Goal: Task Accomplishment & Management: Complete application form

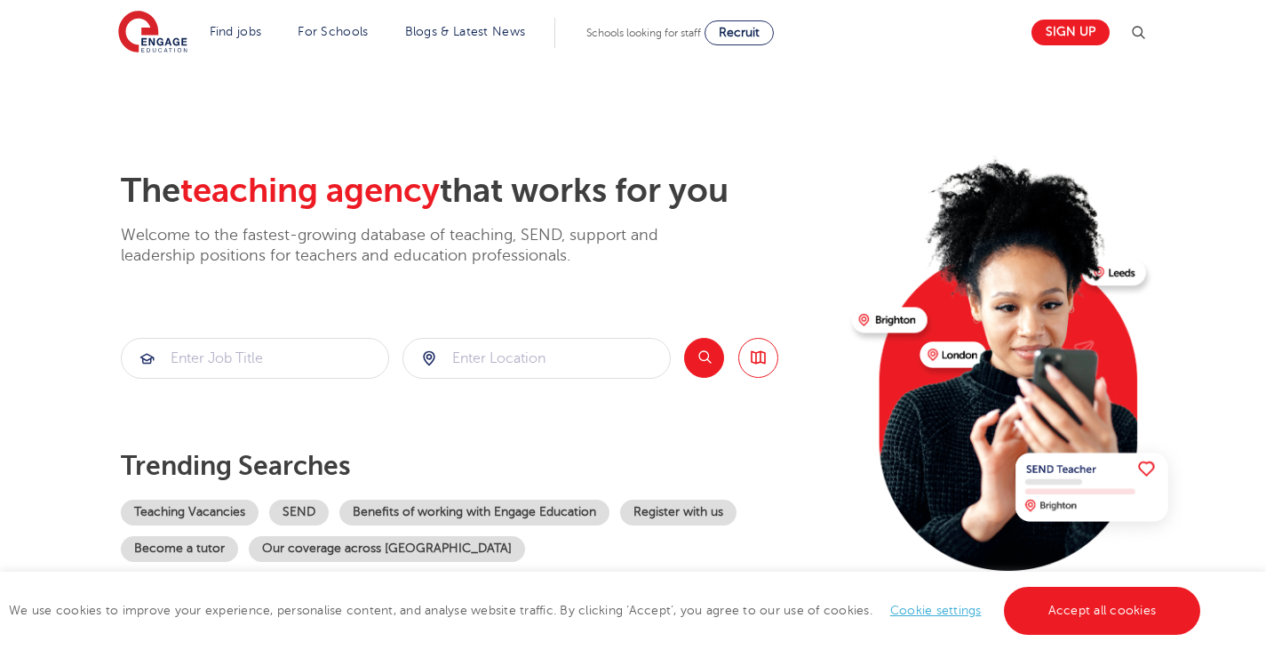
drag, startPoint x: 159, startPoint y: 4, endPoint x: 484, endPoint y: 130, distance: 348.8
click at [484, 130] on section "The teaching agency that works for you Welcome to the fastest-growing database …" at bounding box center [633, 357] width 1266 height 586
click at [1066, 624] on link "Accept all cookies" at bounding box center [1102, 610] width 197 height 48
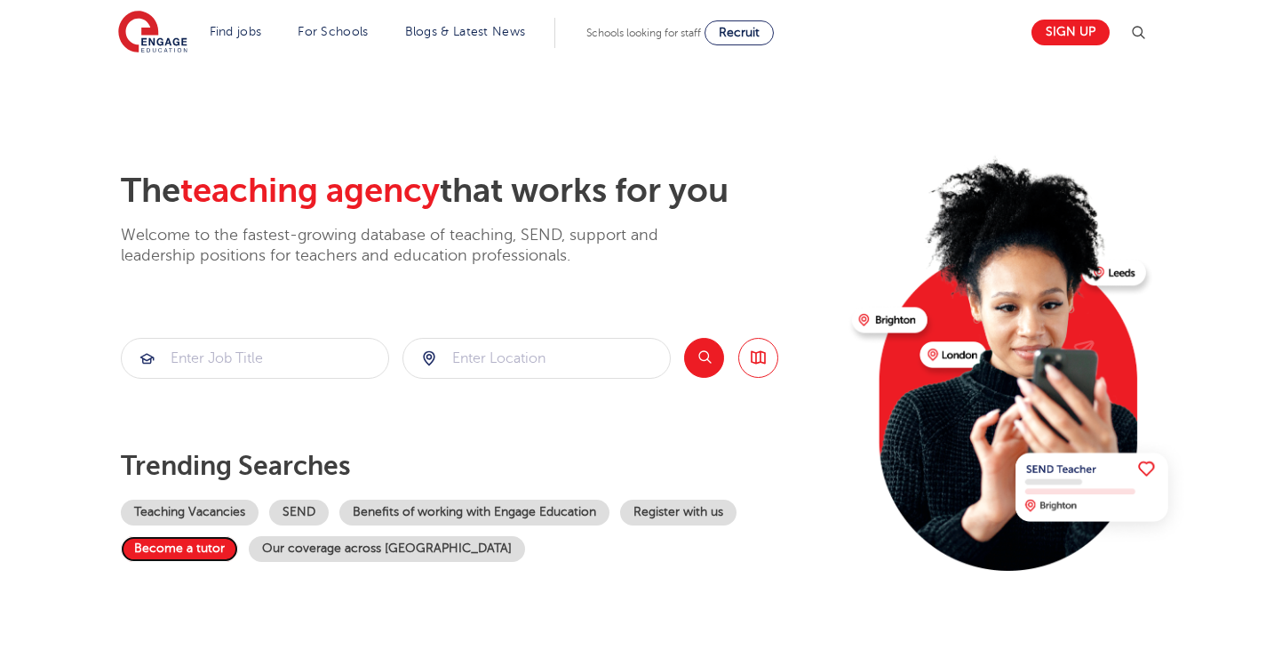
click at [197, 554] on link "Become a tutor" at bounding box center [179, 549] width 117 height 26
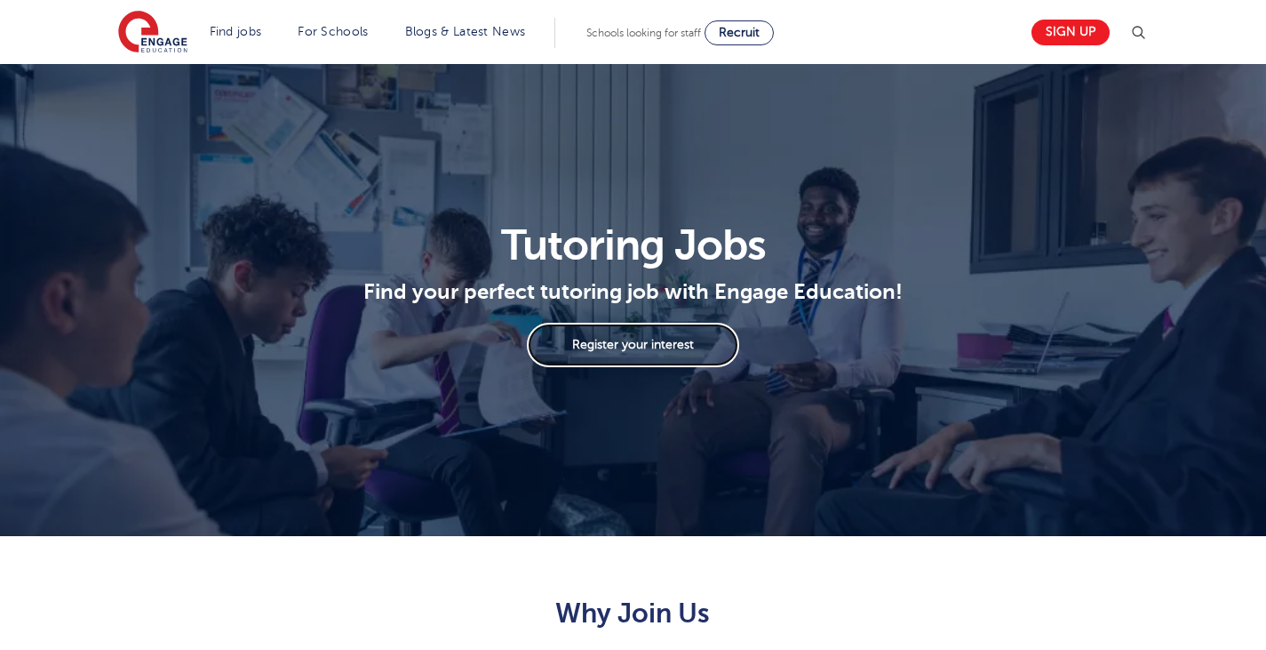
click at [622, 359] on link "Register your interest" at bounding box center [632, 345] width 211 height 44
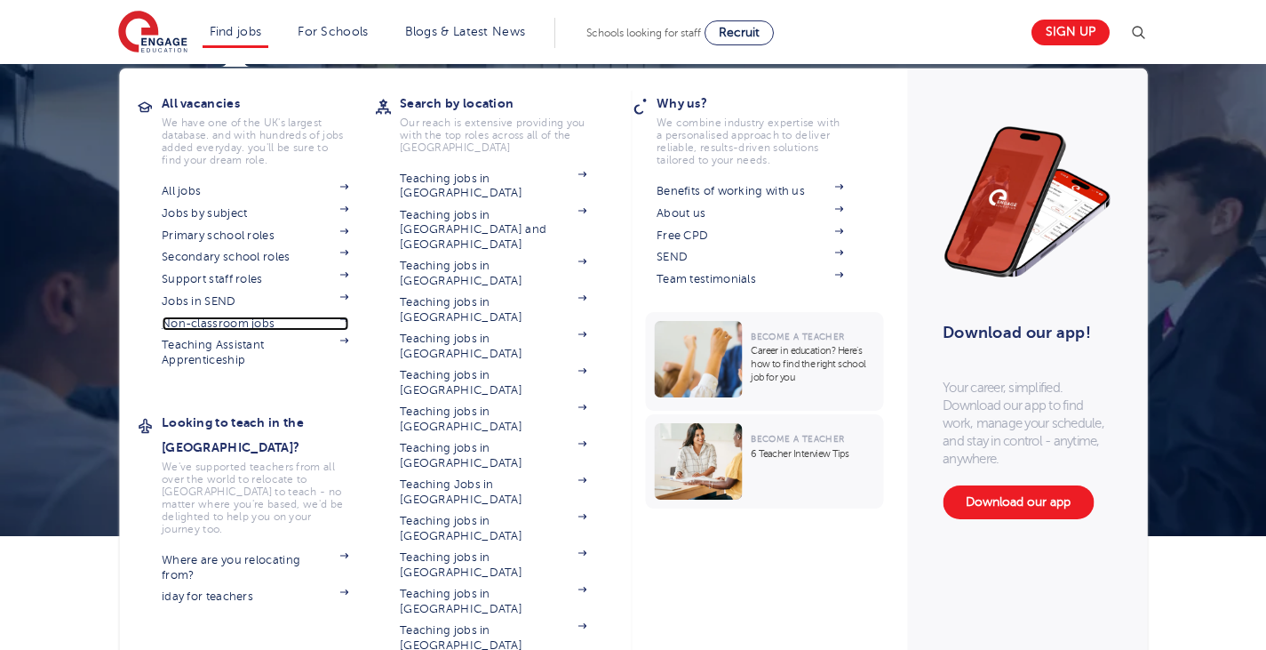
click at [243, 328] on link "Non-classroom jobs" at bounding box center [255, 323] width 187 height 14
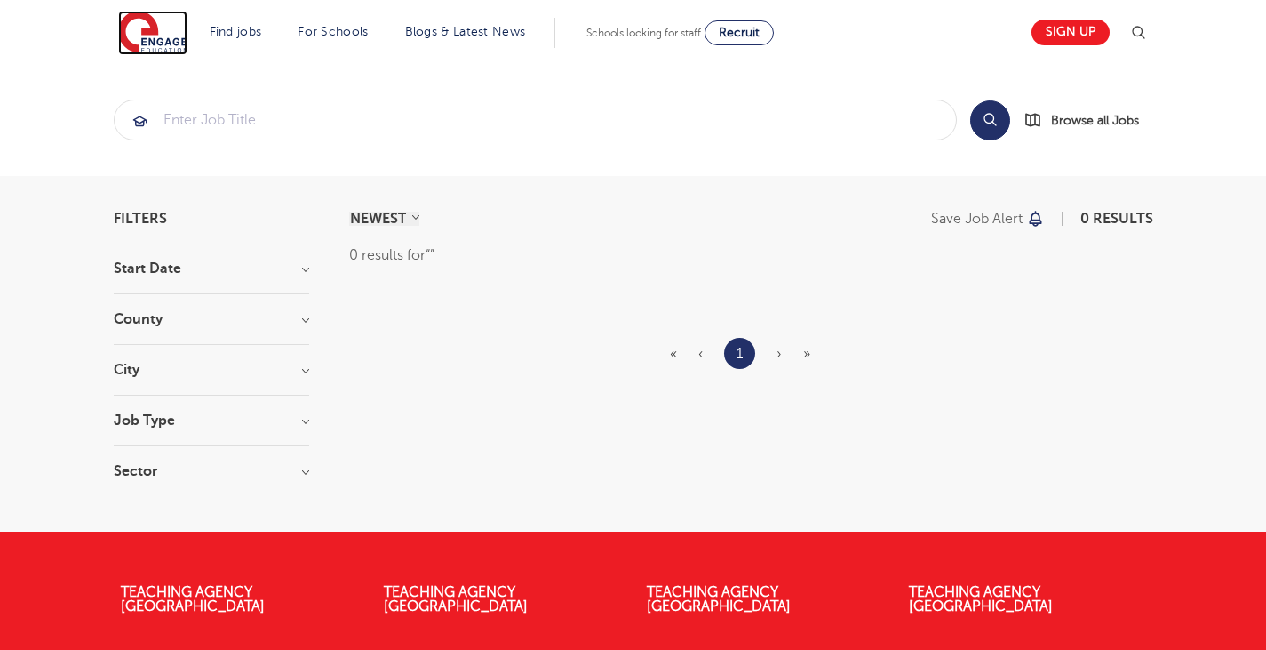
click at [175, 44] on img at bounding box center [152, 33] width 69 height 44
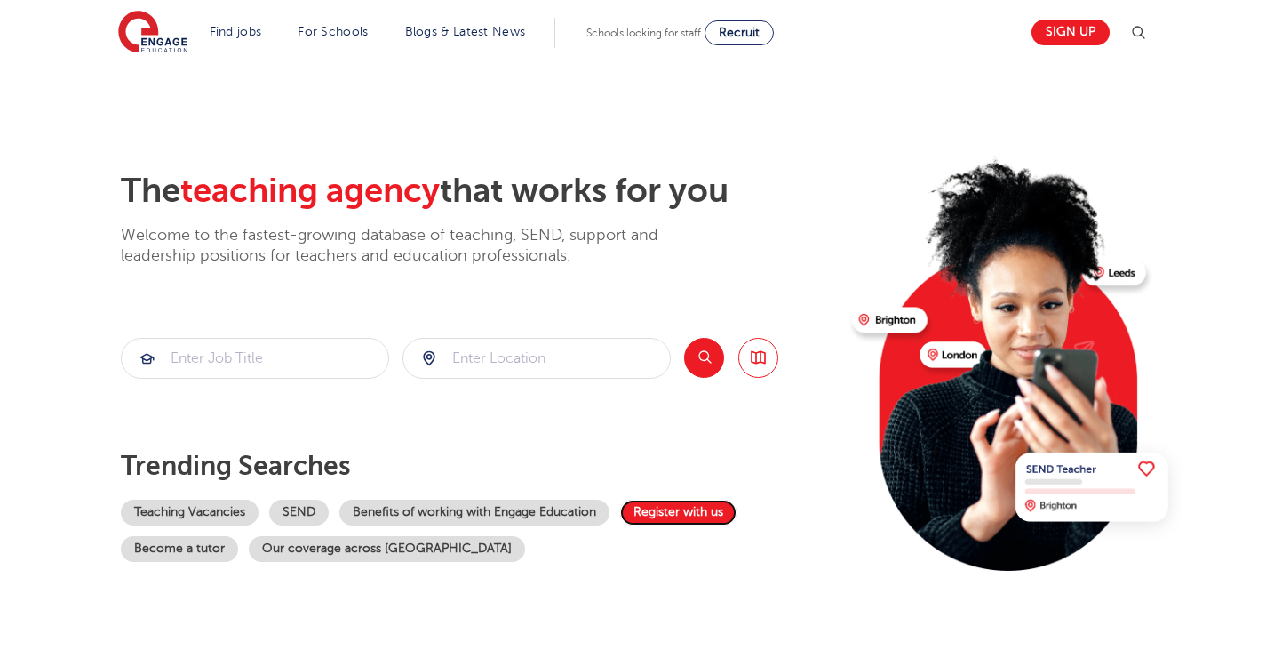
click at [697, 514] on link "Register with us" at bounding box center [678, 512] width 116 height 26
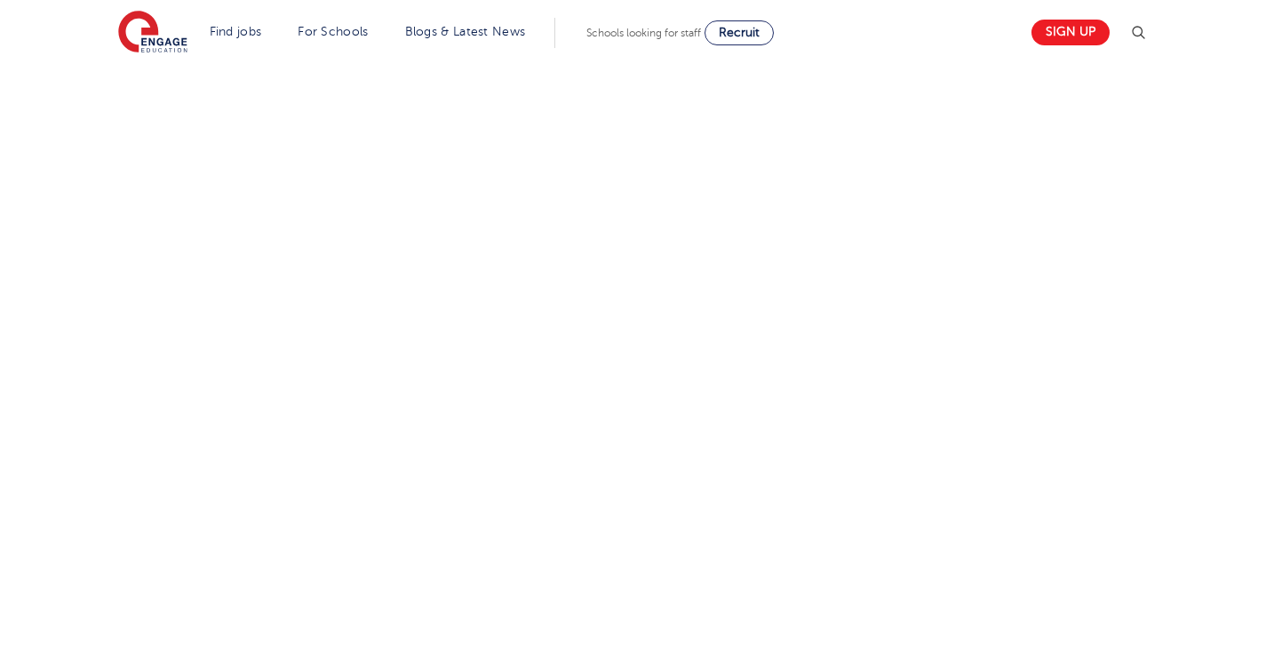
scroll to position [905, 0]
